Goal: Task Accomplishment & Management: Complete application form

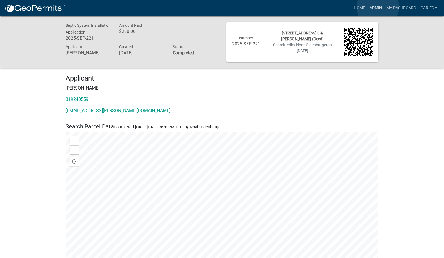
click at [378, 7] on link "Admin" at bounding box center [375, 8] width 17 height 11
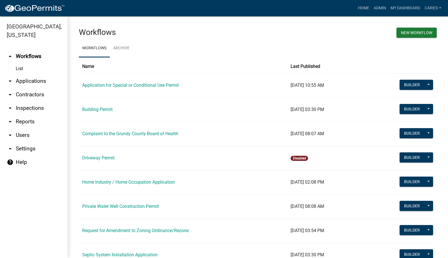
click at [32, 74] on link "arrow_drop_down Applications" at bounding box center [34, 81] width 68 height 14
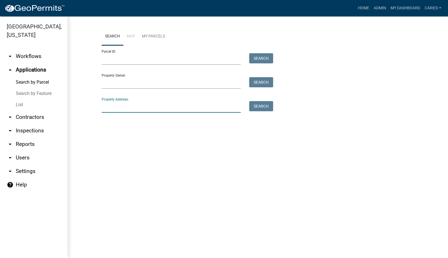
click at [118, 110] on input "Property Address:" at bounding box center [172, 107] width 140 height 12
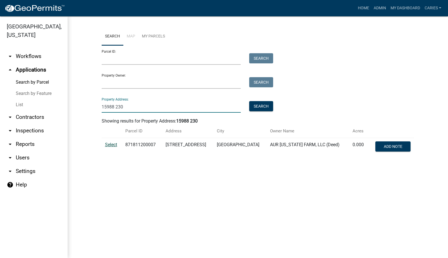
type input "15988 230"
click at [113, 144] on span "Select" at bounding box center [111, 144] width 12 height 5
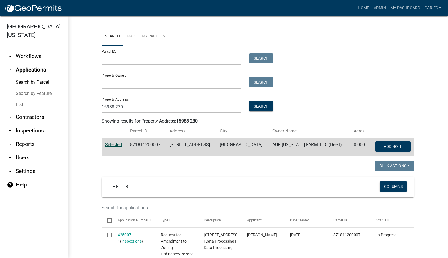
scroll to position [31, 0]
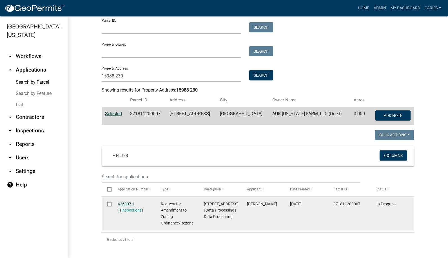
click at [124, 204] on link "425007 1 1" at bounding box center [126, 207] width 17 height 11
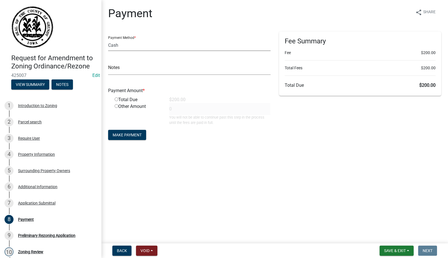
click at [115, 45] on select "Credit Card POS Check Cash" at bounding box center [189, 45] width 163 height 12
select select "1: 0"
click at [108, 39] on select "Credit Card POS Check Cash" at bounding box center [189, 45] width 163 height 12
click at [116, 69] on input "text" at bounding box center [189, 69] width 163 height 12
type input "1042"
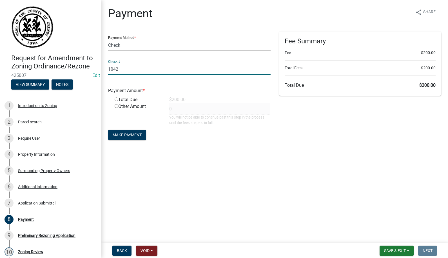
click at [116, 100] on input "radio" at bounding box center [117, 100] width 4 height 4
radio input "true"
type input "200"
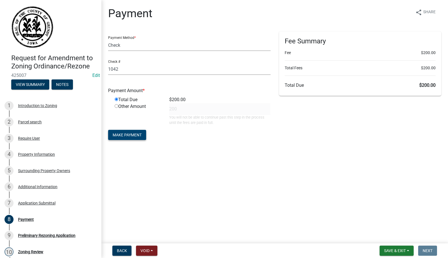
click at [130, 136] on span "Make Payment" at bounding box center [127, 135] width 29 height 5
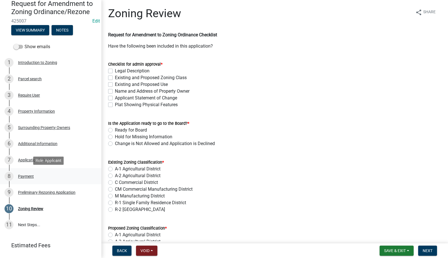
scroll to position [82, 0]
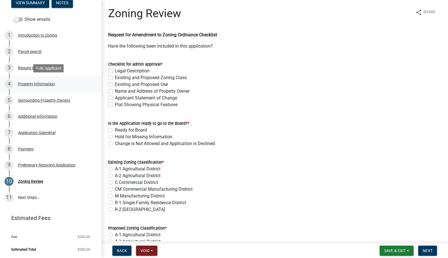
click at [36, 82] on div "Property Information" at bounding box center [36, 84] width 37 height 4
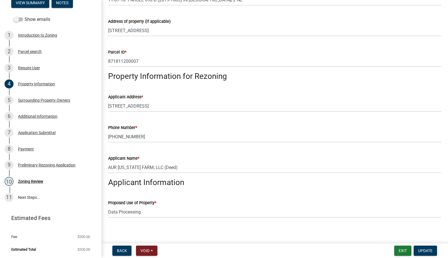
scroll to position [95, 0]
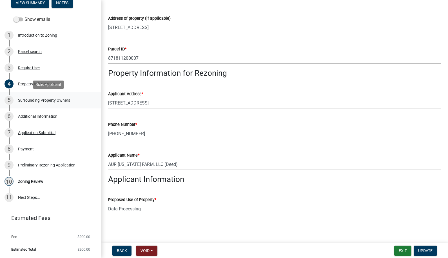
click at [32, 98] on div "5 Surrounding Property Owners" at bounding box center [49, 100] width 88 height 9
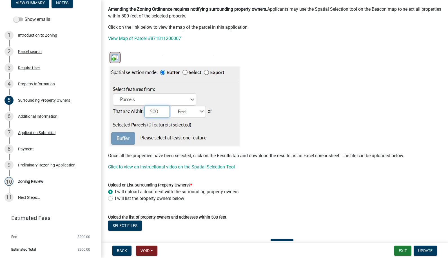
scroll to position [0, 0]
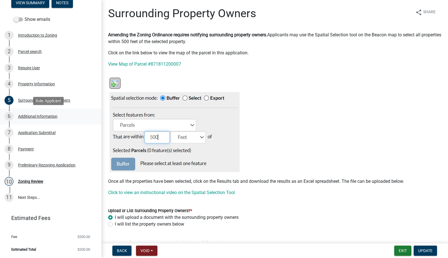
click at [40, 117] on div "Additional Information" at bounding box center [37, 116] width 39 height 4
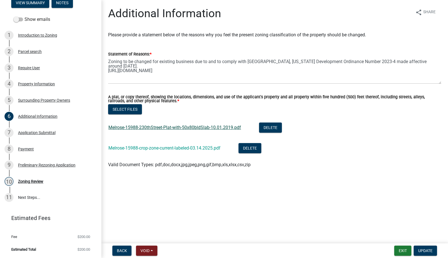
click at [172, 127] on link "Melrose-15988-230thStreet-Plat-with-50x80bldSlab-10.01.2019.pdf" at bounding box center [175, 127] width 133 height 5
click at [177, 148] on link "Melrose-15988-crop-zone-current-labeled-03.14.2025.pdf" at bounding box center [165, 147] width 112 height 5
click at [49, 131] on div "Application Submittal" at bounding box center [36, 133] width 37 height 4
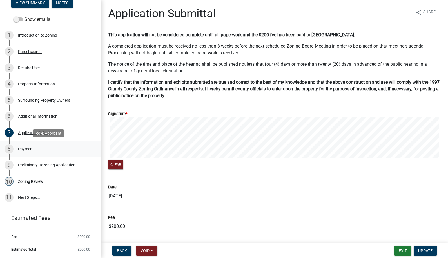
click at [32, 148] on div "Payment" at bounding box center [26, 149] width 16 height 4
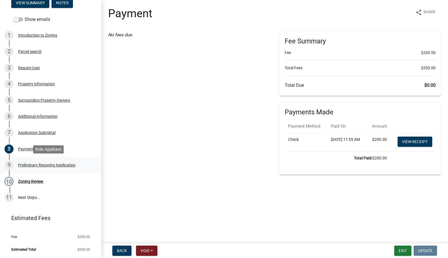
click at [32, 166] on div "Preliminary Rezoning Application" at bounding box center [46, 165] width 57 height 4
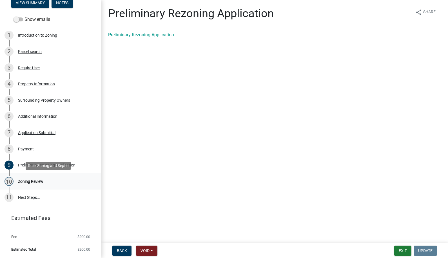
click at [32, 181] on div "Zoning Review" at bounding box center [30, 182] width 25 height 4
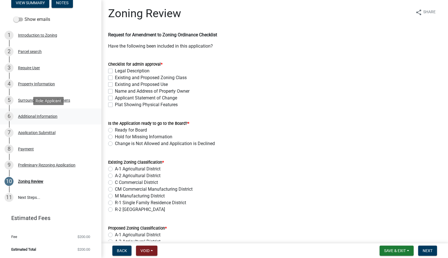
click at [40, 116] on div "Additional Information" at bounding box center [37, 116] width 39 height 4
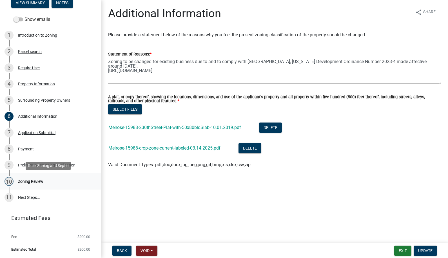
click at [34, 178] on div "10 Zoning Review" at bounding box center [49, 181] width 88 height 9
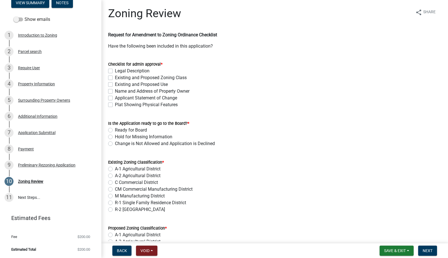
click at [115, 70] on label "Legal Description" at bounding box center [132, 71] width 35 height 7
click at [115, 70] on input "Legal Description" at bounding box center [117, 70] width 4 height 4
checkbox input "true"
checkbox input "false"
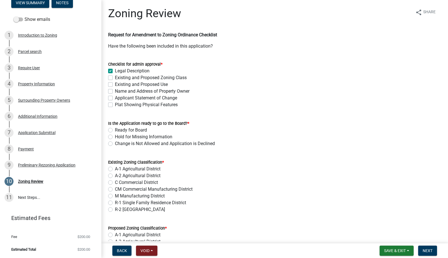
checkbox input "false"
click at [48, 115] on div "Additional Information" at bounding box center [37, 116] width 39 height 4
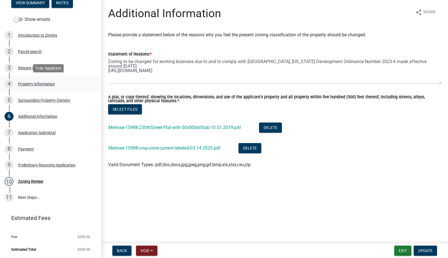
click at [33, 84] on div "Property Information" at bounding box center [36, 84] width 37 height 4
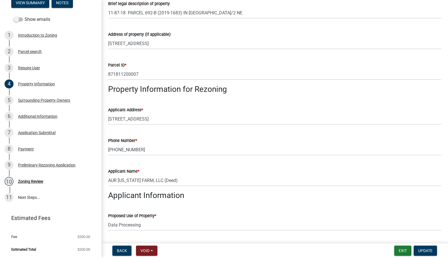
scroll to position [95, 0]
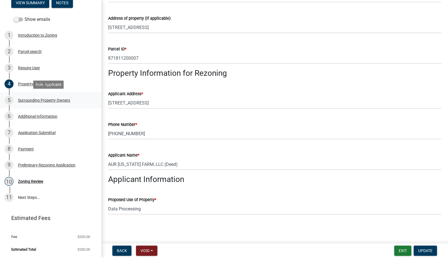
click at [28, 99] on div "Surrounding Property Owners" at bounding box center [44, 100] width 52 height 4
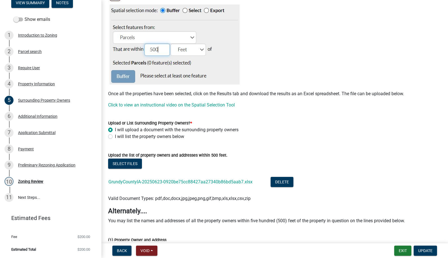
scroll to position [28, 0]
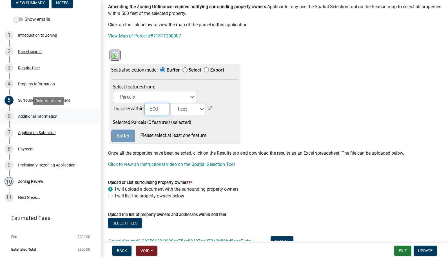
click at [28, 116] on div "Additional Information" at bounding box center [37, 116] width 39 height 4
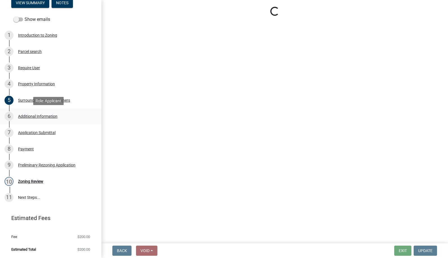
scroll to position [0, 0]
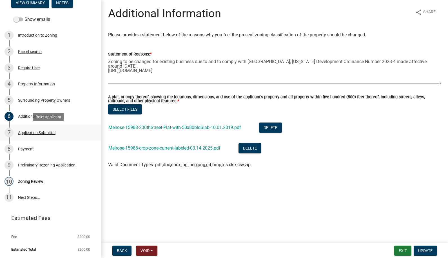
click at [24, 132] on div "Application Submittal" at bounding box center [36, 133] width 37 height 4
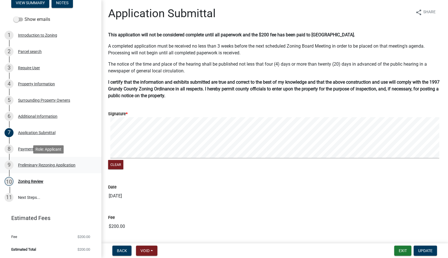
click at [29, 165] on div "Preliminary Rezoning Application" at bounding box center [46, 165] width 57 height 4
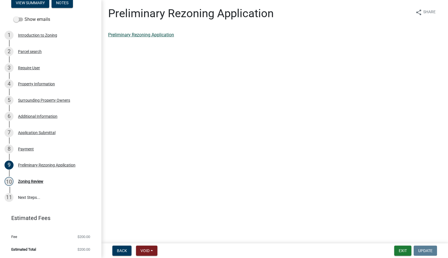
click at [152, 34] on link "Preliminary Rezoning Application" at bounding box center [141, 34] width 66 height 5
click at [25, 163] on div "Preliminary Rezoning Application" at bounding box center [46, 165] width 57 height 4
click at [138, 36] on link "Preliminary Rezoning Application" at bounding box center [141, 34] width 66 height 5
click at [39, 182] on div "Zoning Review" at bounding box center [30, 182] width 25 height 4
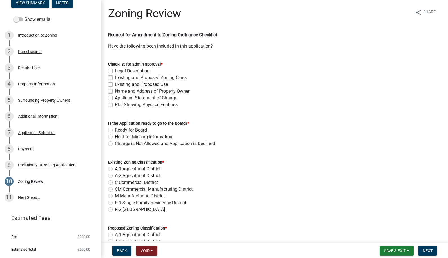
click at [115, 136] on label "Hold for Missing Information" at bounding box center [143, 137] width 57 height 7
click at [115, 136] on input "Hold for Missing Information" at bounding box center [117, 136] width 4 height 4
radio input "true"
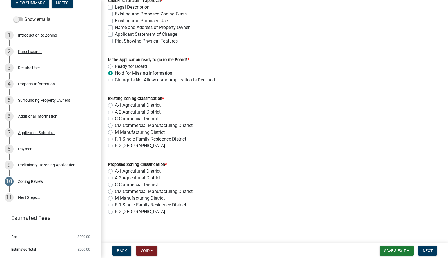
scroll to position [65, 0]
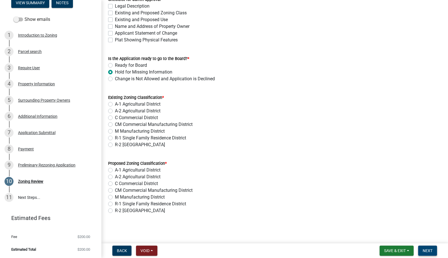
click at [427, 249] on span "Next" at bounding box center [428, 251] width 10 height 5
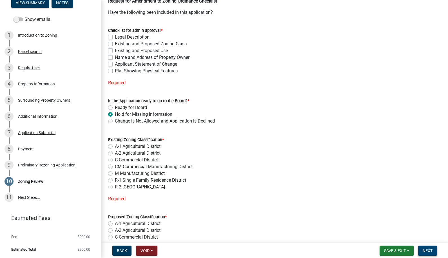
scroll to position [99, 0]
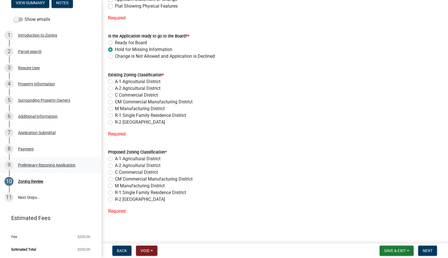
click at [30, 166] on div "Preliminary Rezoning Application" at bounding box center [46, 165] width 57 height 4
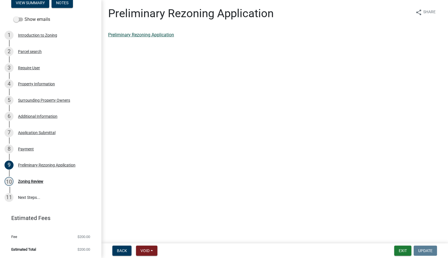
click at [136, 34] on link "Preliminary Rezoning Application" at bounding box center [141, 34] width 66 height 5
click at [26, 83] on div "Property Information" at bounding box center [36, 84] width 37 height 4
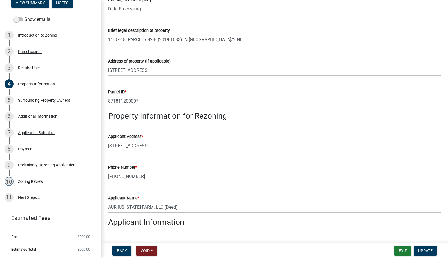
scroll to position [95, 0]
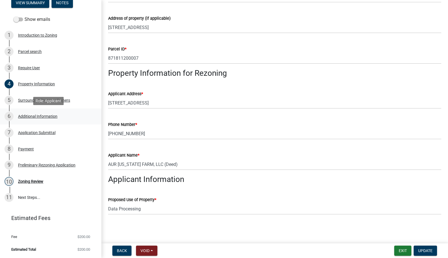
click at [45, 116] on div "Additional Information" at bounding box center [37, 116] width 39 height 4
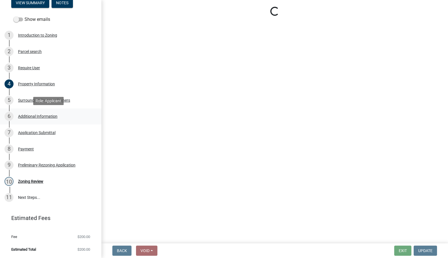
scroll to position [0, 0]
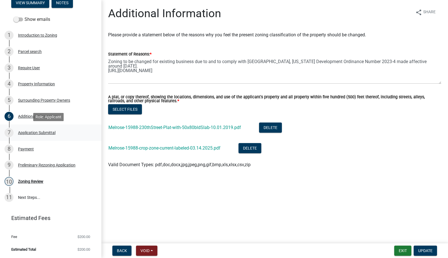
click at [25, 133] on div "Application Submittal" at bounding box center [36, 133] width 37 height 4
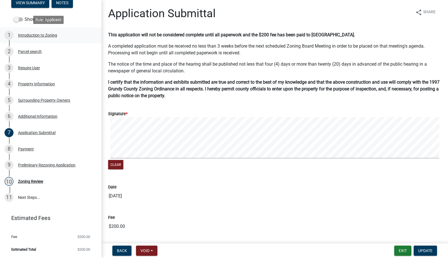
click at [39, 36] on div "Introduction to Zoning" at bounding box center [37, 35] width 39 height 4
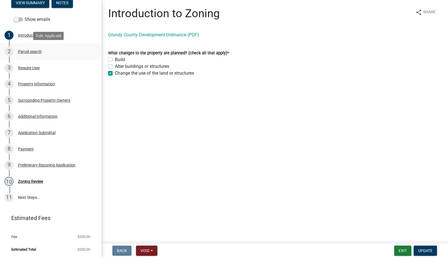
click at [35, 50] on div "Parcel search" at bounding box center [30, 52] width 24 height 4
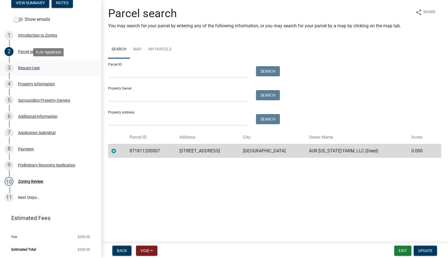
click at [34, 69] on div "Require User" at bounding box center [29, 68] width 22 height 4
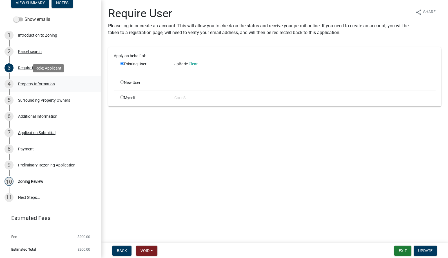
click at [32, 83] on div "Property Information" at bounding box center [36, 84] width 37 height 4
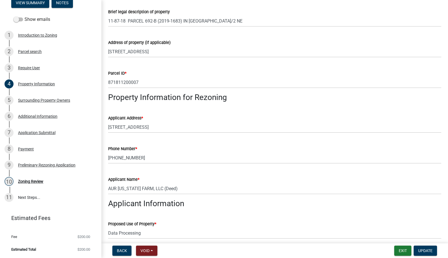
scroll to position [95, 0]
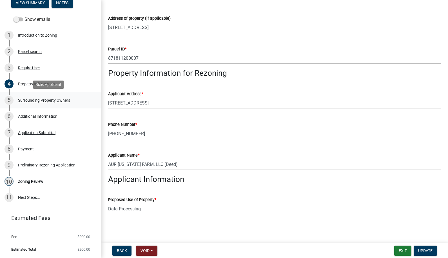
click at [32, 99] on div "Surrounding Property Owners" at bounding box center [44, 100] width 52 height 4
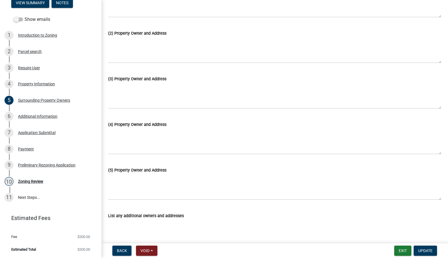
scroll to position [371, 0]
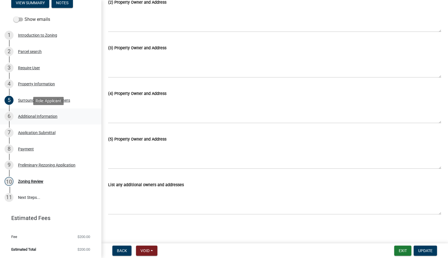
click at [36, 115] on div "Additional Information" at bounding box center [37, 116] width 39 height 4
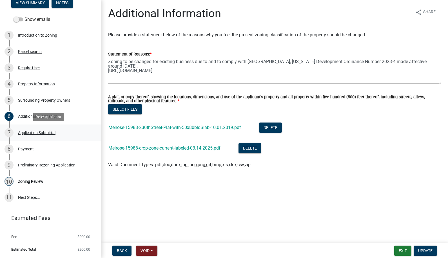
click at [25, 131] on div "Application Submittal" at bounding box center [36, 133] width 37 height 4
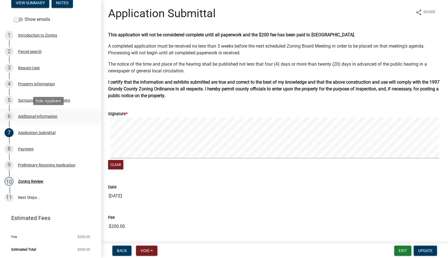
click at [23, 114] on div "Additional Information" at bounding box center [37, 116] width 39 height 4
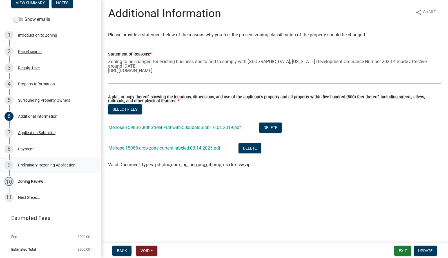
click at [41, 163] on div "Preliminary Rezoning Application" at bounding box center [46, 165] width 57 height 4
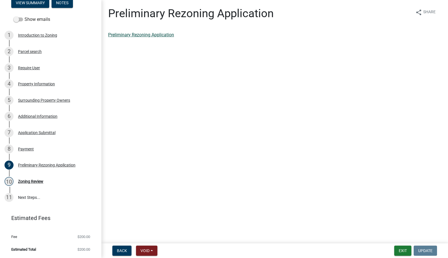
click at [139, 34] on link "Preliminary Rezoning Application" at bounding box center [141, 34] width 66 height 5
click at [30, 180] on div "Zoning Review" at bounding box center [30, 182] width 25 height 4
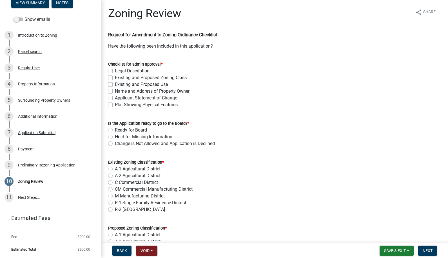
click at [115, 73] on label "Legal Description" at bounding box center [132, 71] width 35 height 7
click at [115, 71] on input "Legal Description" at bounding box center [117, 70] width 4 height 4
checkbox input "true"
checkbox input "false"
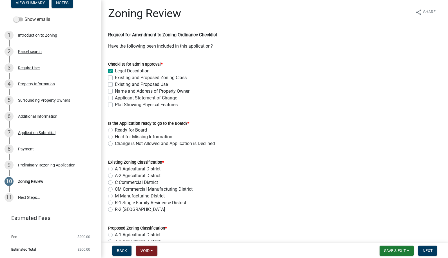
checkbox input "false"
click at [115, 79] on label "Existing and Proposed Zoning Class" at bounding box center [151, 77] width 72 height 7
click at [115, 78] on input "Existing and Proposed Zoning Class" at bounding box center [117, 76] width 4 height 4
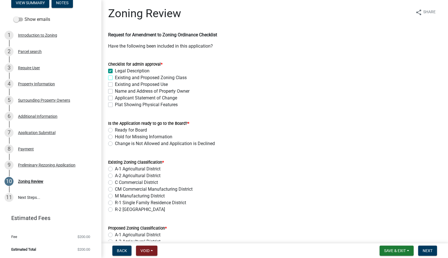
checkbox input "true"
checkbox input "false"
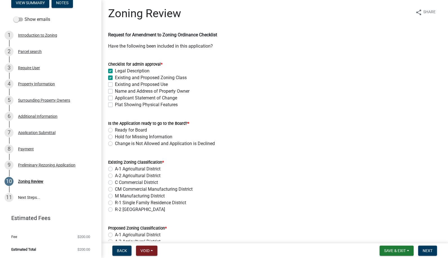
checkbox input "false"
click at [115, 83] on label "Existing and Proposed Use" at bounding box center [141, 84] width 53 height 7
click at [115, 83] on input "Existing and Proposed Use" at bounding box center [117, 83] width 4 height 4
checkbox input "true"
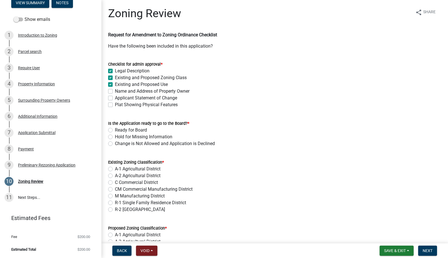
checkbox input "true"
checkbox input "false"
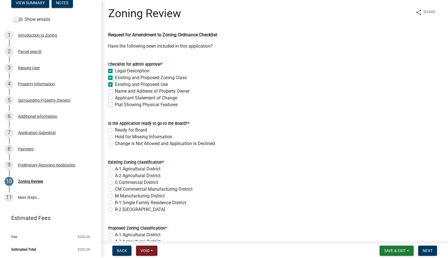
checkbox input "false"
click at [115, 90] on label "Name and Address of Property Owner" at bounding box center [152, 91] width 75 height 7
click at [115, 90] on input "Name and Address of Property Owner" at bounding box center [117, 90] width 4 height 4
checkbox input "true"
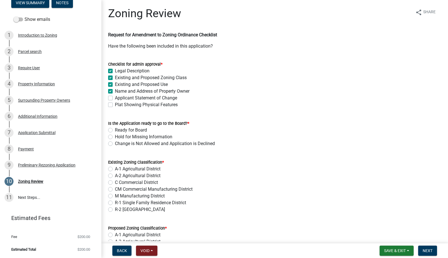
checkbox input "true"
checkbox input "false"
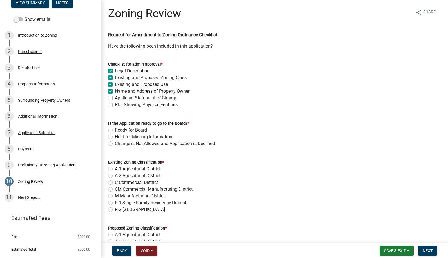
click at [115, 98] on label "Applicant Statement of Change" at bounding box center [146, 98] width 62 height 7
click at [115, 98] on input "Applicant Statement of Change" at bounding box center [117, 97] width 4 height 4
checkbox input "true"
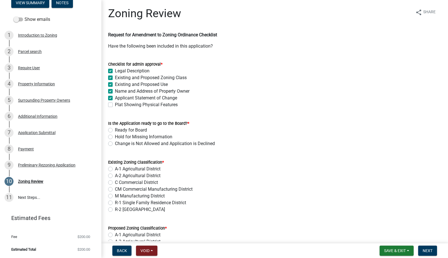
checkbox input "true"
click at [115, 104] on label "Plat Showing Physical Features" at bounding box center [146, 104] width 63 height 7
click at [115, 104] on input "Plat Showing Physical Features" at bounding box center [117, 103] width 4 height 4
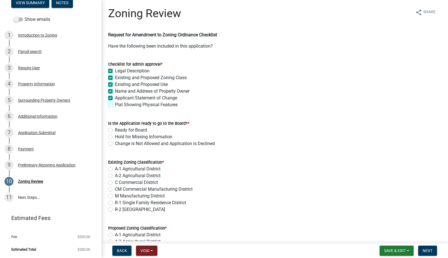
checkbox input "true"
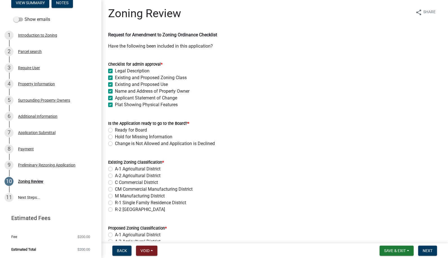
checkbox input "true"
click at [115, 130] on label "Ready for Board" at bounding box center [131, 130] width 32 height 7
click at [115, 130] on input "Ready for Board" at bounding box center [117, 129] width 4 height 4
radio input "true"
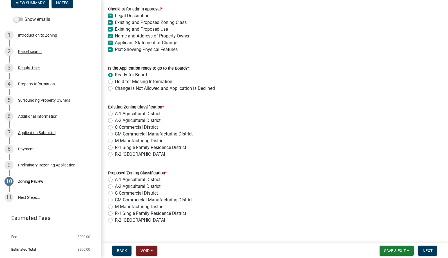
scroll to position [65, 0]
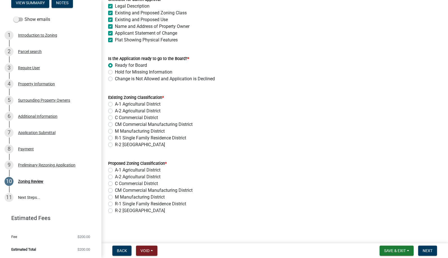
click at [115, 103] on label "A-1 Agricultural District" at bounding box center [138, 104] width 46 height 7
click at [115, 103] on input "A-1 Agricultural District" at bounding box center [117, 103] width 4 height 4
radio input "true"
click at [115, 197] on label "M Manufacturing District" at bounding box center [140, 197] width 50 height 7
click at [115, 197] on input "M Manufacturing District" at bounding box center [117, 196] width 4 height 4
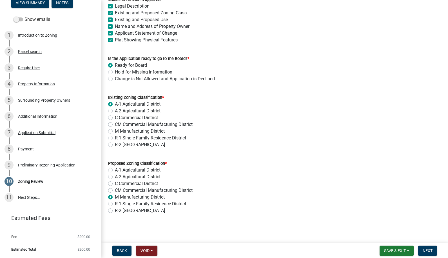
radio input "true"
click at [423, 249] on span "Next" at bounding box center [428, 251] width 10 height 5
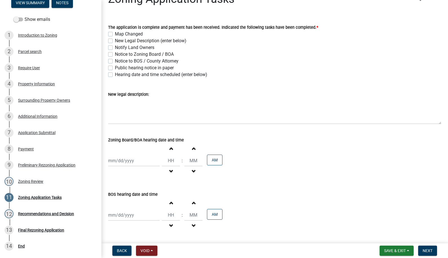
scroll to position [0, 0]
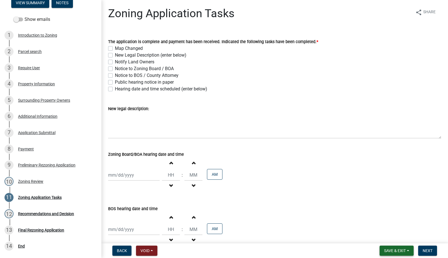
click at [398, 248] on button "Save & Exit" at bounding box center [397, 251] width 34 height 10
click at [388, 237] on button "Save & Exit" at bounding box center [391, 236] width 45 height 14
